Goal: Task Accomplishment & Management: Manage account settings

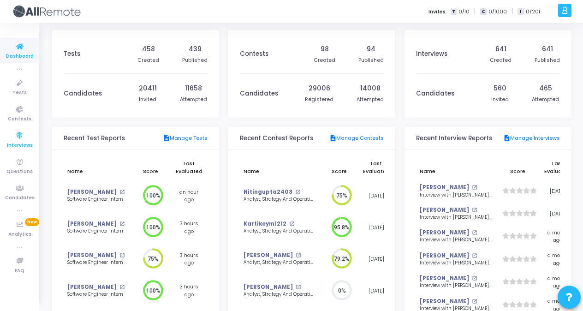
click at [18, 136] on icon at bounding box center [19, 136] width 19 height 12
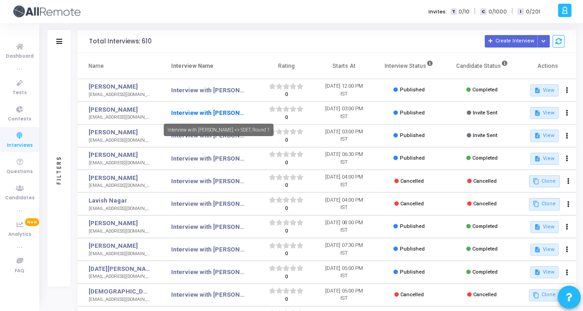
click at [210, 112] on link "Interview with [PERSON_NAME] <> SDET, Round 1" at bounding box center [207, 112] width 73 height 9
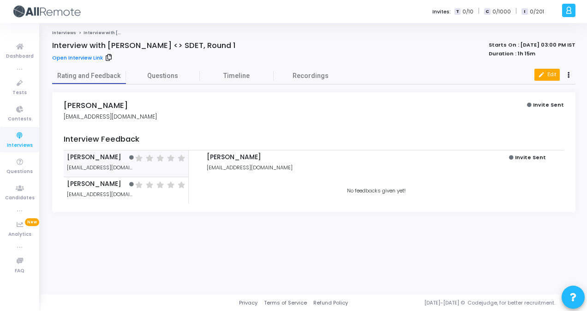
click at [546, 72] on button "edit Edit" at bounding box center [547, 75] width 25 height 12
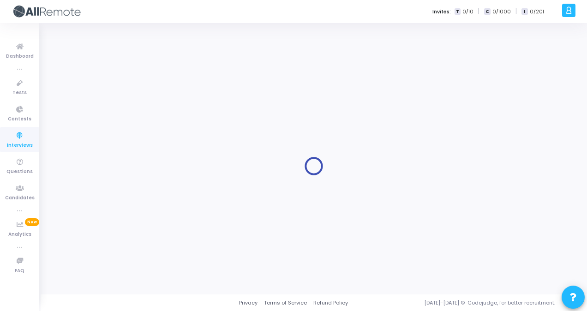
type input "Interview with [PERSON_NAME] <> SDET, Round 1"
type input "[PERSON_NAME]"
type input "[EMAIL_ADDRESS][DOMAIN_NAME]"
type input "9729710314"
type input "[DATE] 3:00 PM"
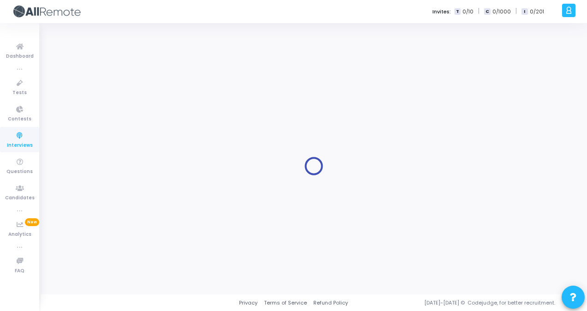
type input "5"
type input "1"
type input "15"
checkbox input "true"
checkbox input "false"
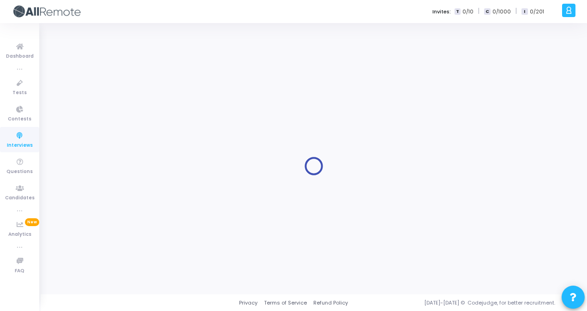
checkbox input "false"
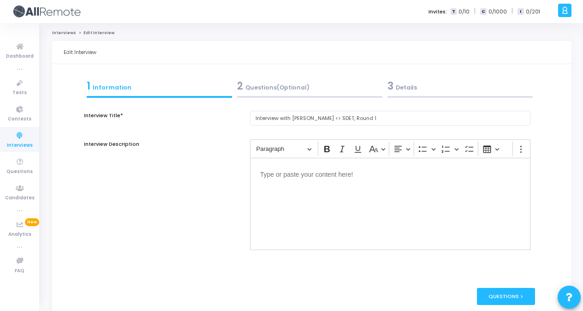
click at [414, 90] on div "3 Details" at bounding box center [460, 85] width 145 height 15
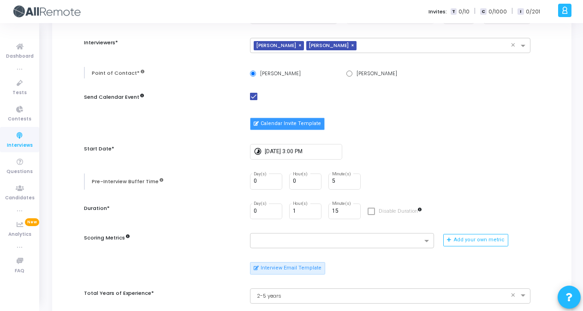
scroll to position [132, 0]
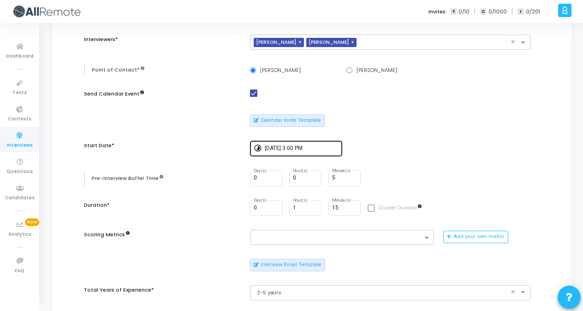
click at [292, 153] on div "[DATE] 3:00 PM" at bounding box center [302, 147] width 74 height 17
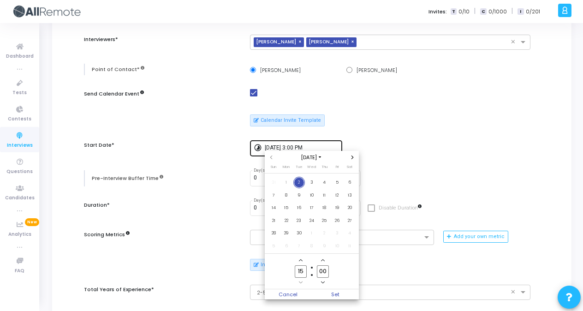
scroll to position [0, 0]
click at [303, 261] on span "Add a hour" at bounding box center [301, 260] width 8 height 8
type input "17"
click at [337, 296] on span "Set" at bounding box center [335, 294] width 47 height 10
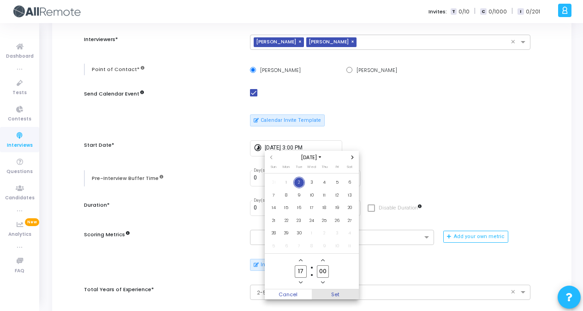
type input "[DATE] 5:00 PM"
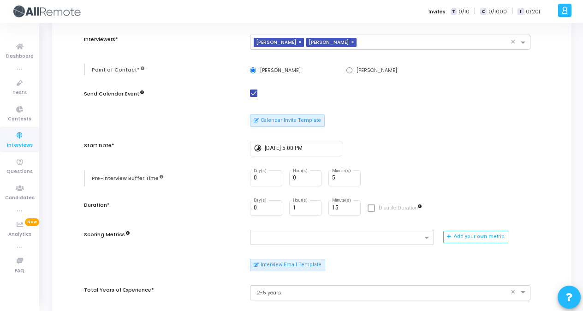
click at [422, 207] on div "0 Day(s) 1 Hour(s) 15 Minute(s) Disable Duration" at bounding box center [390, 208] width 281 height 16
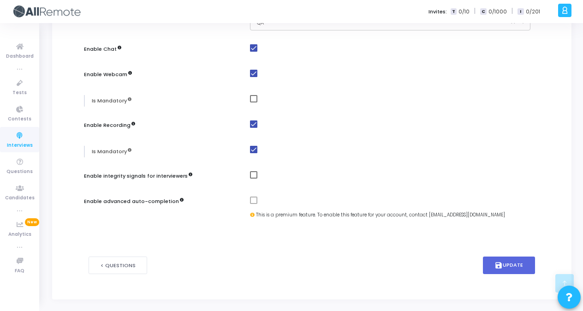
scroll to position [481, 0]
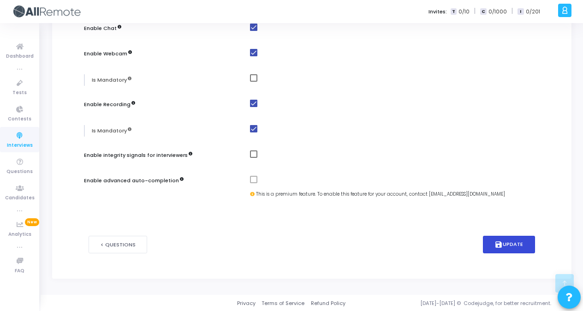
click at [512, 243] on button "save Update" at bounding box center [509, 245] width 53 height 18
